Goal: Transaction & Acquisition: Obtain resource

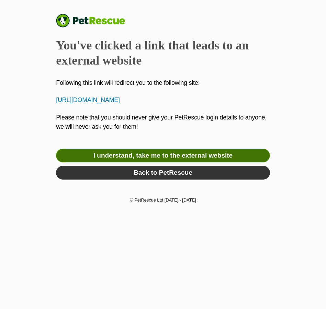
click at [182, 156] on link "I understand, take me to the external website" at bounding box center [163, 156] width 214 height 14
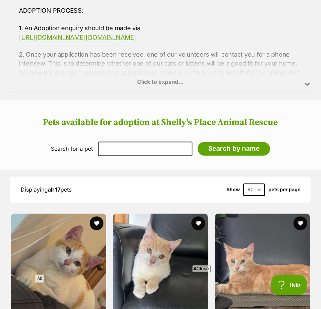
scroll to position [530, 0]
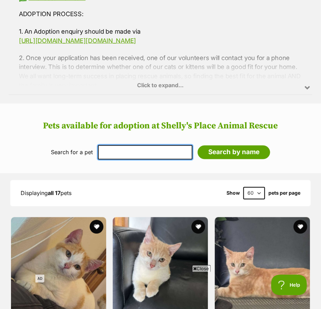
click at [128, 145] on input "text" at bounding box center [145, 152] width 94 height 14
click at [128, 145] on input "tu" at bounding box center [145, 152] width 94 height 14
type input "tucker"
click at [198, 146] on input "Search by name" at bounding box center [234, 153] width 72 height 14
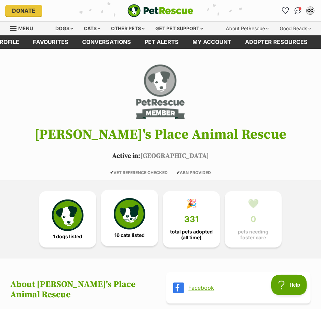
click at [133, 211] on img at bounding box center [130, 214] width 32 height 32
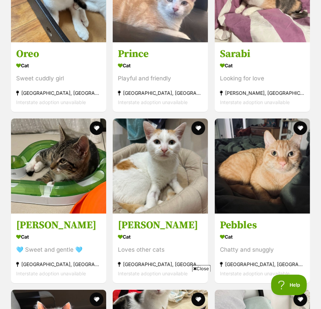
scroll to position [1022, 0]
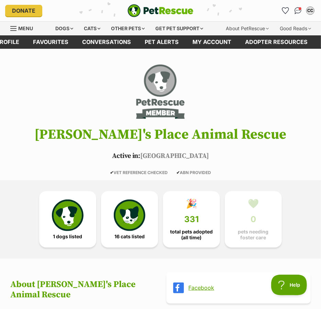
scroll to position [13, 0]
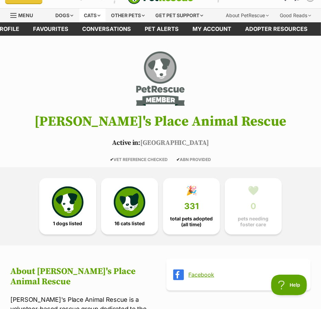
click at [90, 15] on div "Cats" at bounding box center [92, 16] width 26 height 14
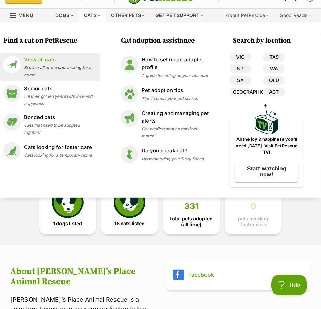
click at [50, 67] on span "Browse all of the cats looking for a home" at bounding box center [57, 71] width 67 height 12
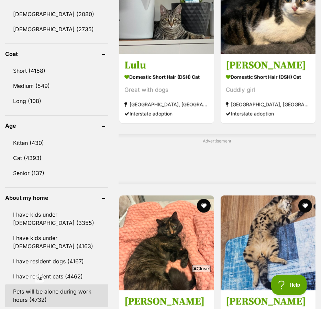
scroll to position [637, 0]
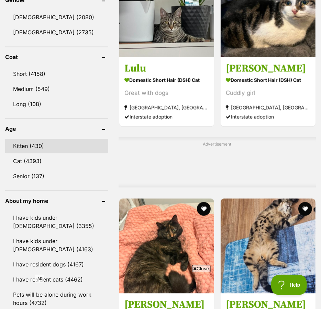
click at [33, 153] on link "Kitten (430)" at bounding box center [56, 146] width 103 height 14
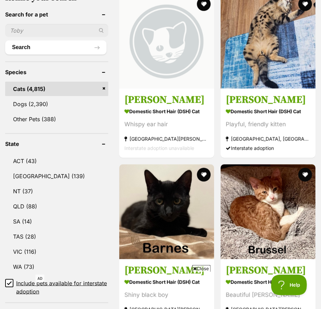
scroll to position [262, 0]
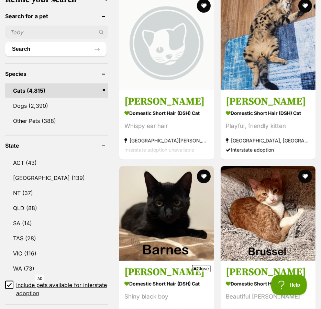
click at [31, 39] on input "text" at bounding box center [56, 32] width 103 height 13
type input "[PERSON_NAME]"
click at [5, 42] on button "Search" at bounding box center [55, 49] width 101 height 14
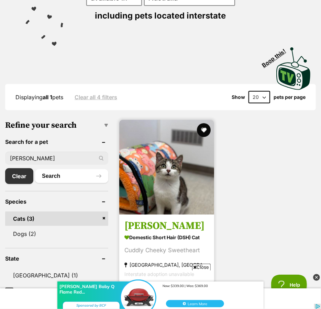
click at [146, 223] on h3 "[PERSON_NAME]" at bounding box center [166, 226] width 85 height 13
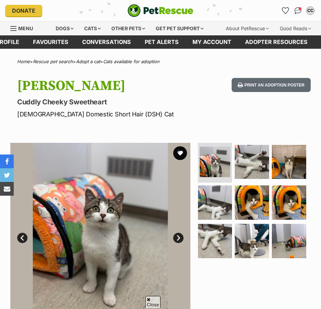
scroll to position [90, 0]
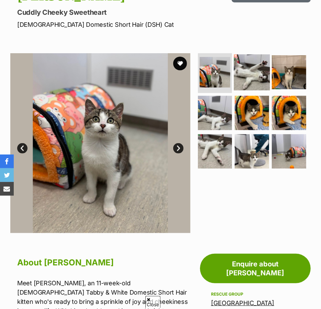
click at [246, 70] on img at bounding box center [252, 72] width 36 height 36
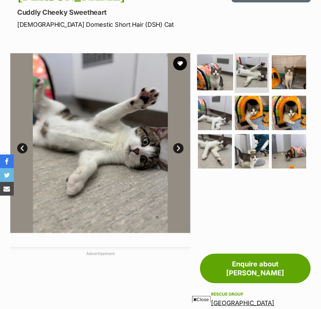
click at [218, 75] on img at bounding box center [215, 72] width 36 height 36
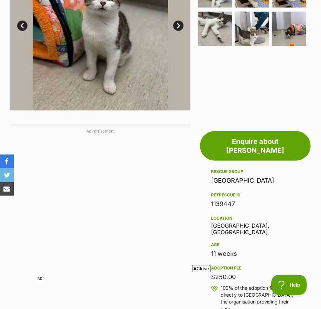
scroll to position [0, 0]
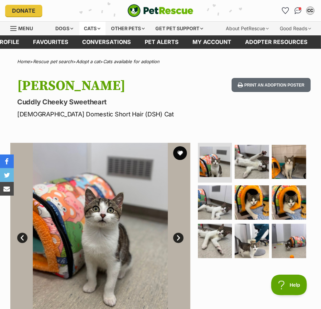
click at [84, 27] on div "Cats" at bounding box center [92, 29] width 26 height 14
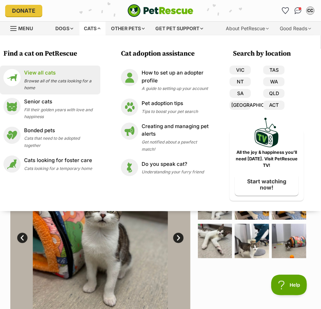
click at [42, 73] on p "View all cats" at bounding box center [60, 73] width 73 height 8
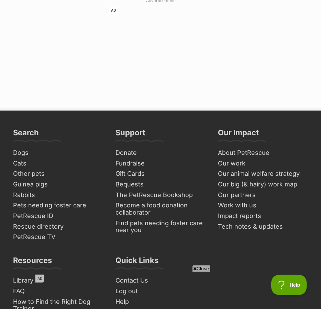
scroll to position [2295, 0]
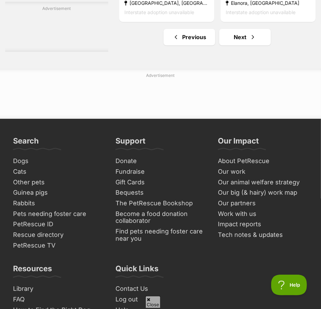
scroll to position [2333, 0]
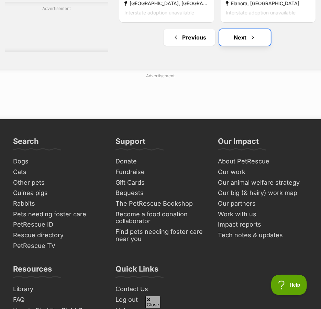
click at [226, 46] on link "Next" at bounding box center [245, 37] width 52 height 16
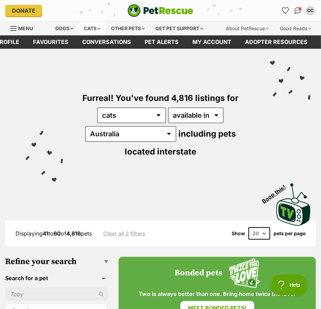
click at [88, 32] on div "Cats" at bounding box center [92, 29] width 26 height 14
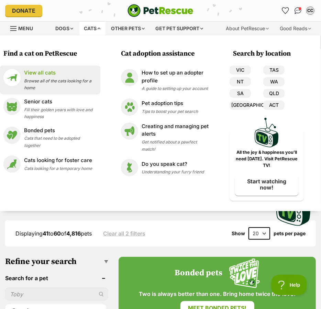
click at [42, 76] on p "View all cats" at bounding box center [60, 73] width 73 height 8
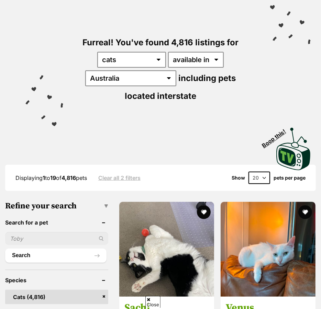
click at [126, 89] on div "Furreal! You've found 4,816 listings for any type of pet cats dogs other pets a…" at bounding box center [160, 57] width 300 height 128
click at [128, 79] on select "[GEOGRAPHIC_DATA] [GEOGRAPHIC_DATA] [GEOGRAPHIC_DATA] [GEOGRAPHIC_DATA] [GEOGRA…" at bounding box center [130, 78] width 91 height 16
select select "[GEOGRAPHIC_DATA]"
click at [90, 70] on select "[GEOGRAPHIC_DATA] [GEOGRAPHIC_DATA] [GEOGRAPHIC_DATA] [GEOGRAPHIC_DATA] [GEOGRA…" at bounding box center [130, 78] width 91 height 16
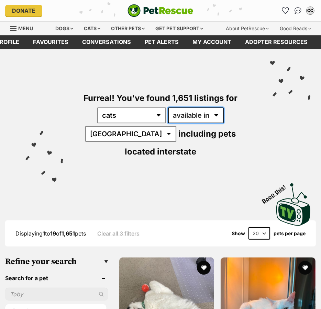
click at [187, 115] on select "available in located in" at bounding box center [196, 116] width 56 height 16
click at [212, 169] on div "Furreal! You've found 1,651 listings for any type of pet cats dogs other pets a…" at bounding box center [160, 113] width 300 height 128
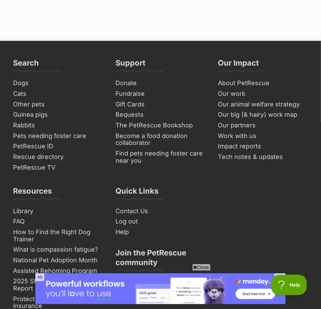
scroll to position [2401, 0]
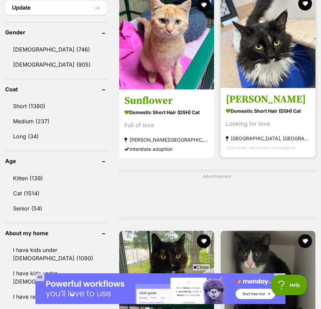
scroll to position [601, 0]
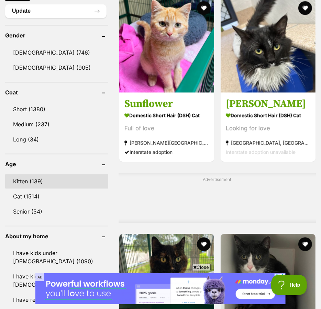
click at [24, 189] on link "Kitten (139)" at bounding box center [56, 181] width 103 height 14
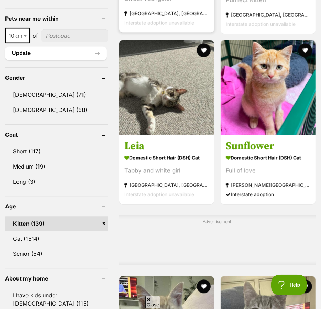
scroll to position [563, 0]
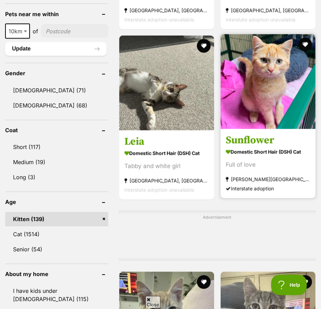
click at [232, 147] on h3 "Sunflower" at bounding box center [268, 140] width 85 height 13
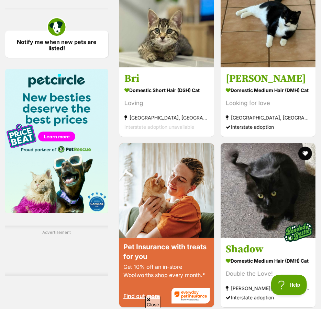
scroll to position [1034, 0]
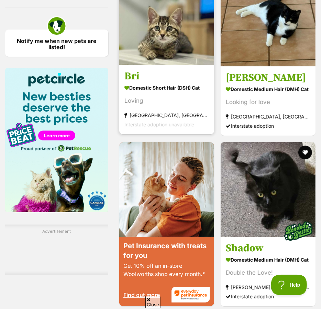
click at [124, 83] on h3 "Bri" at bounding box center [166, 76] width 85 height 13
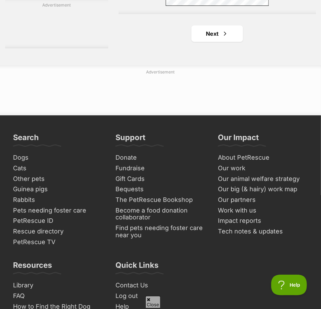
scroll to position [2450, 0]
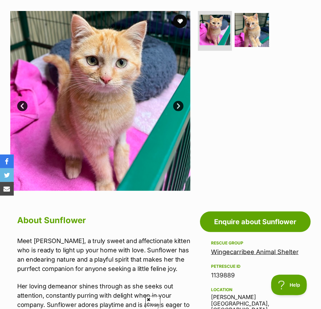
scroll to position [128, 0]
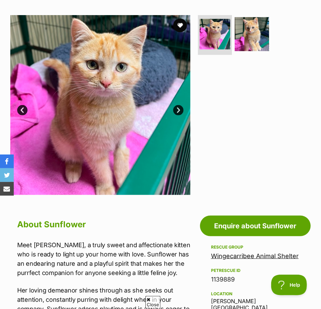
click at [180, 113] on link "Next" at bounding box center [178, 110] width 10 height 10
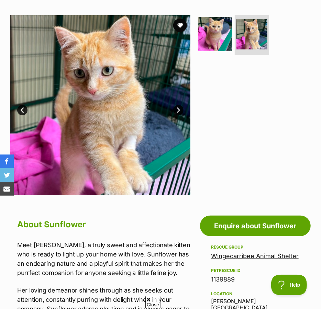
scroll to position [54, 0]
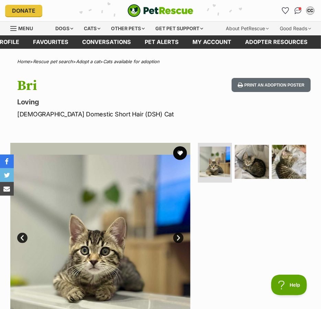
scroll to position [116, 0]
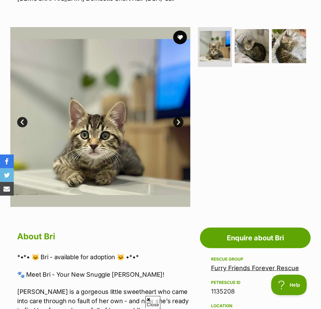
click at [178, 120] on link "Next" at bounding box center [178, 122] width 10 height 10
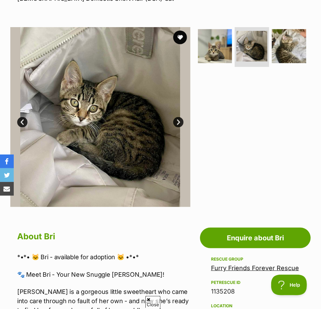
scroll to position [117, 0]
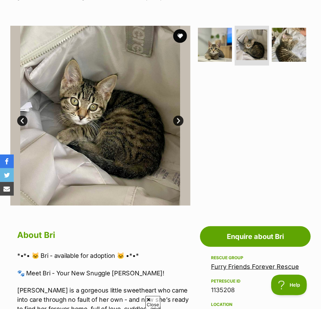
click at [176, 120] on link "Next" at bounding box center [178, 121] width 10 height 10
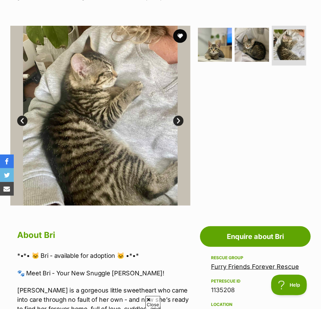
click at [22, 121] on link "Prev" at bounding box center [22, 121] width 10 height 10
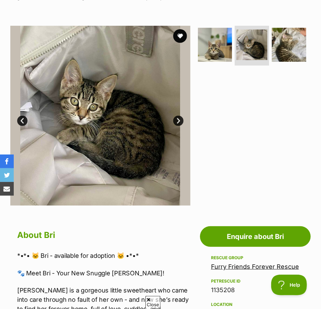
click at [176, 123] on link "Next" at bounding box center [178, 121] width 10 height 10
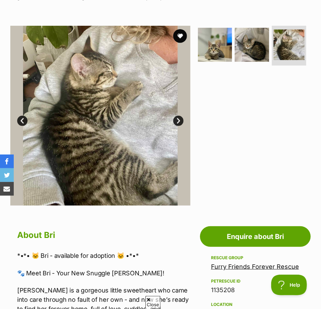
click at [176, 123] on link "Next" at bounding box center [178, 121] width 10 height 10
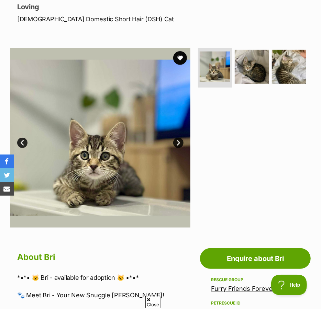
scroll to position [95, 0]
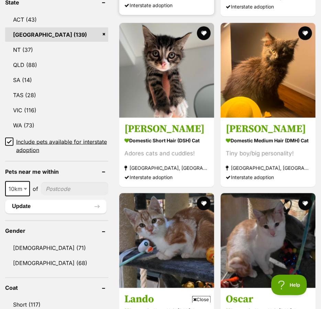
scroll to position [406, 0]
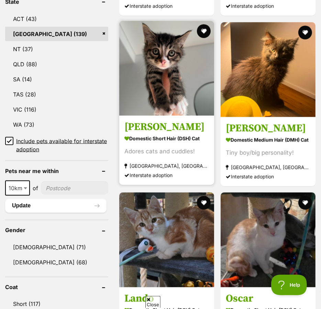
click at [124, 133] on h3 "[PERSON_NAME]" at bounding box center [166, 126] width 85 height 13
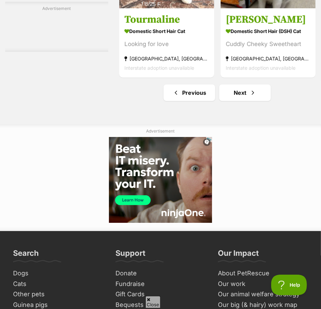
scroll to position [2274, 0]
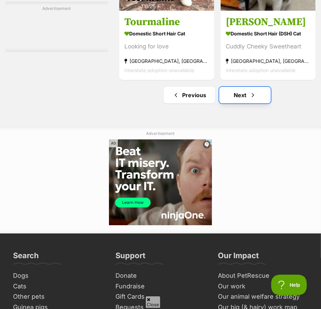
click at [249, 99] on span "Next page" at bounding box center [252, 95] width 7 height 8
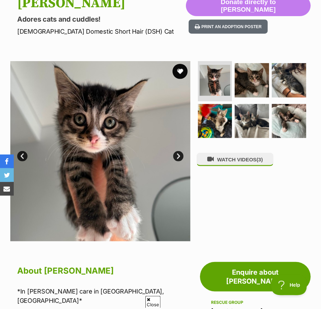
scroll to position [83, 0]
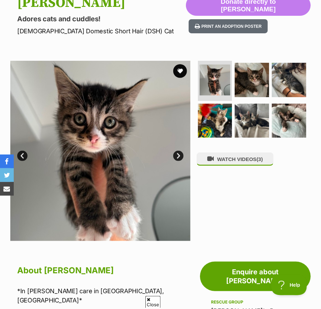
click at [177, 154] on link "Next" at bounding box center [178, 156] width 10 height 10
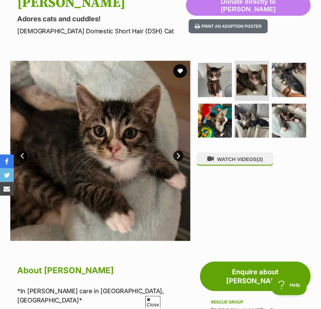
click at [177, 154] on link "Next" at bounding box center [178, 156] width 10 height 10
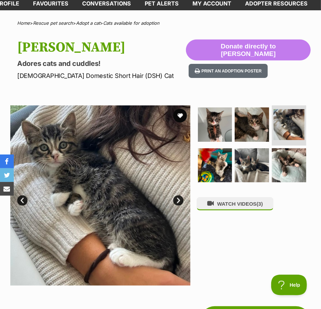
scroll to position [0, 0]
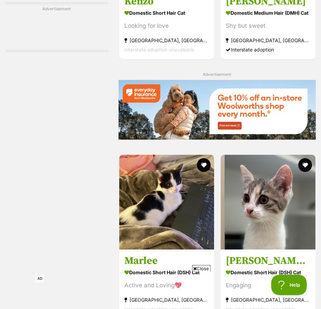
scroll to position [1354, 0]
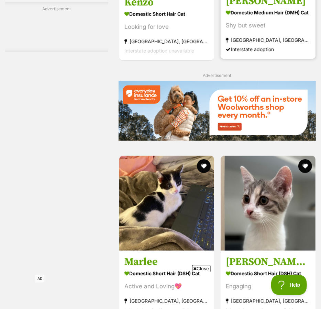
click at [226, 8] on h3 "[PERSON_NAME]" at bounding box center [268, 1] width 85 height 13
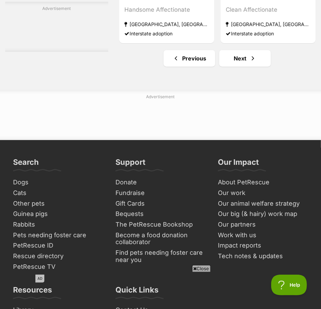
scroll to position [2465, 0]
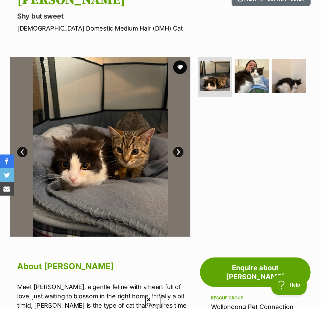
scroll to position [87, 0]
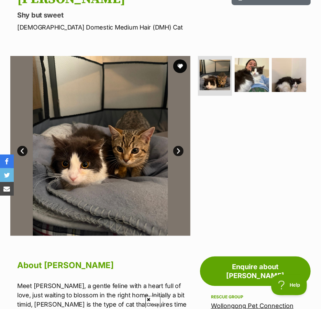
click at [180, 149] on link "Next" at bounding box center [178, 151] width 10 height 10
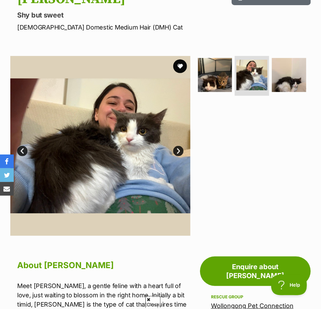
click at [180, 149] on link "Next" at bounding box center [178, 151] width 10 height 10
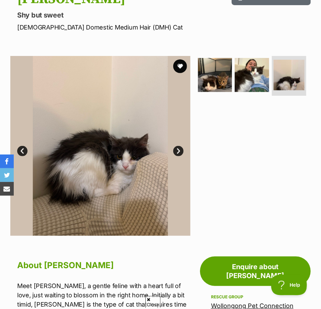
click at [180, 149] on link "Next" at bounding box center [178, 151] width 10 height 10
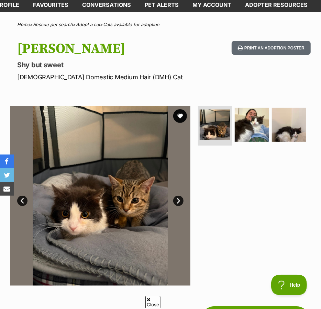
scroll to position [37, 0]
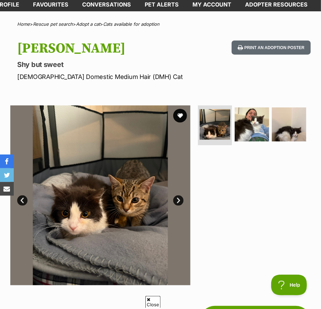
click at [176, 202] on link "Next" at bounding box center [178, 200] width 10 height 10
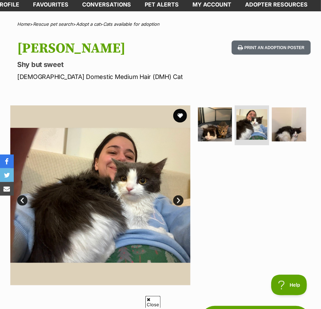
click at [176, 202] on link "Next" at bounding box center [178, 200] width 10 height 10
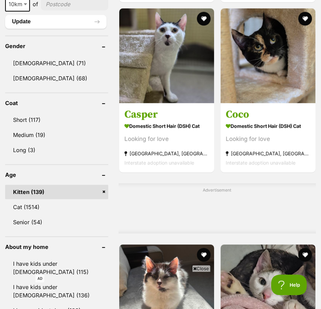
scroll to position [607, 0]
